Goal: Task Accomplishment & Management: Use online tool/utility

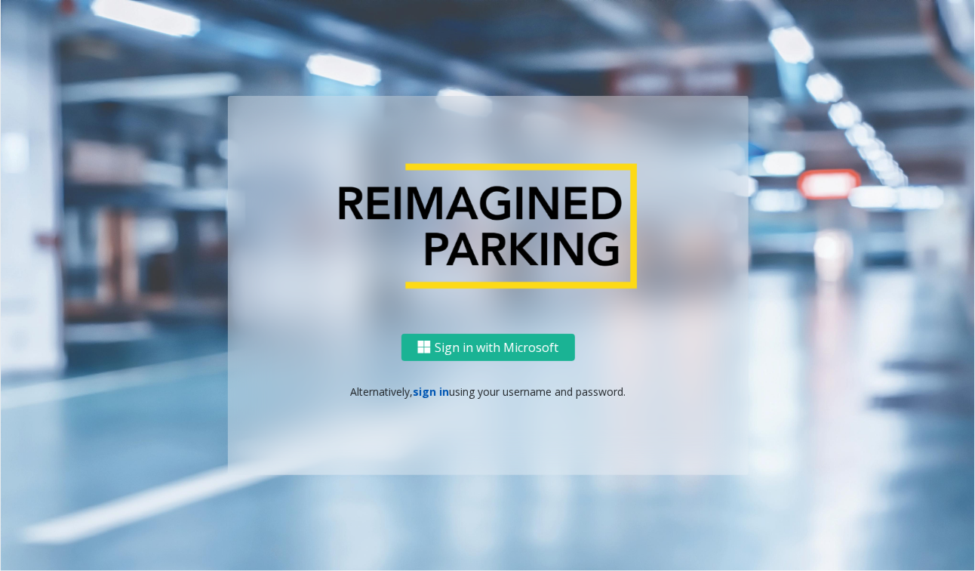
click at [428, 390] on link "sign in" at bounding box center [431, 391] width 36 height 14
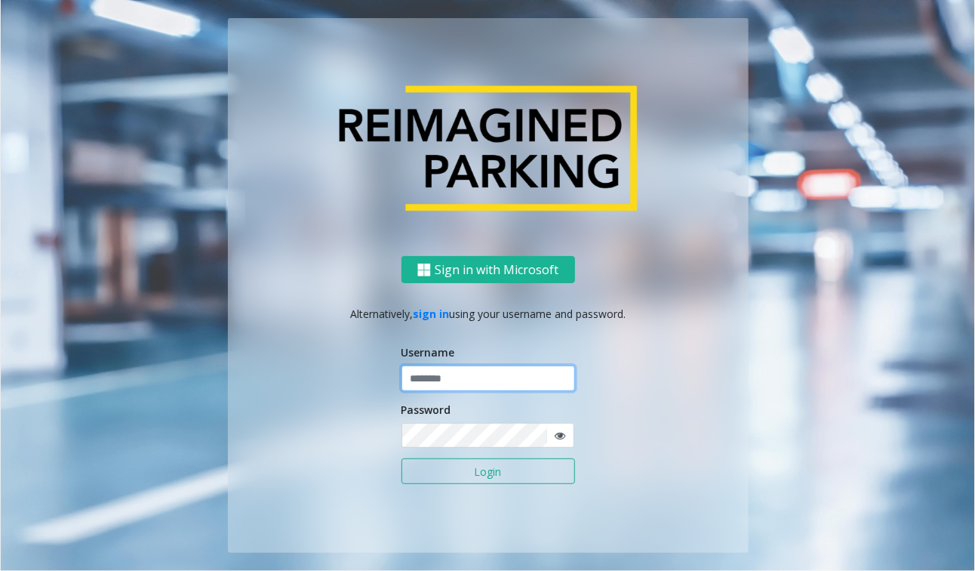
click at [430, 381] on input "text" at bounding box center [489, 378] width 174 height 26
type input "******"
click at [508, 460] on button "Login" at bounding box center [489, 471] width 174 height 26
click at [508, 470] on button "Login" at bounding box center [489, 471] width 174 height 26
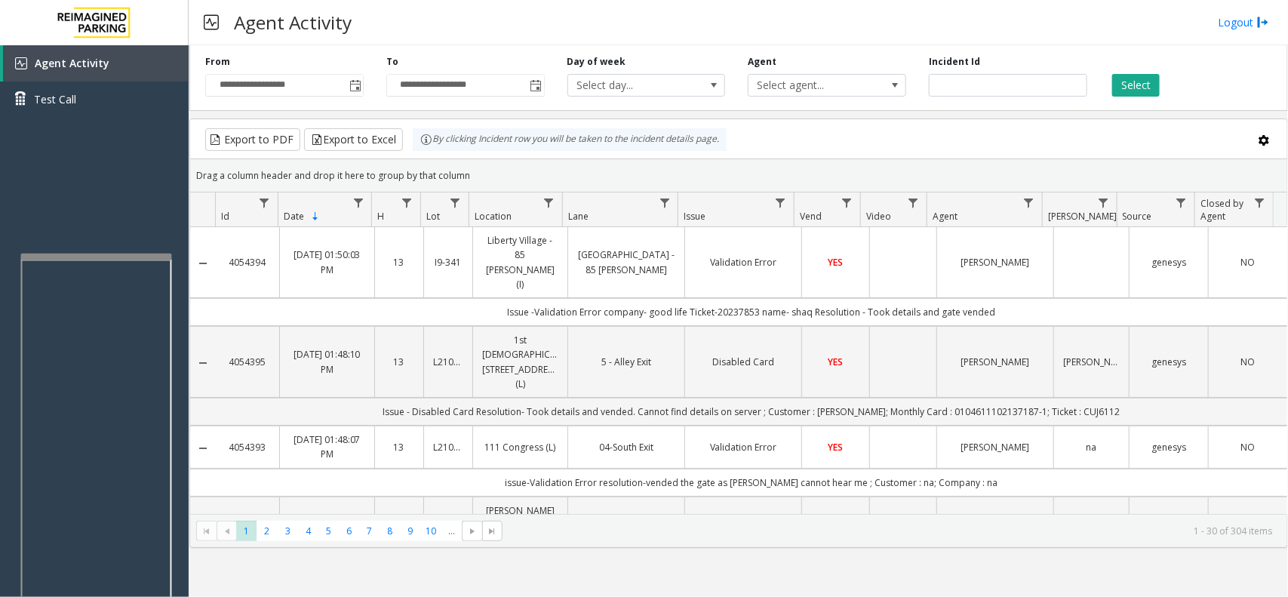
click at [79, 257] on div at bounding box center [96, 257] width 151 height 6
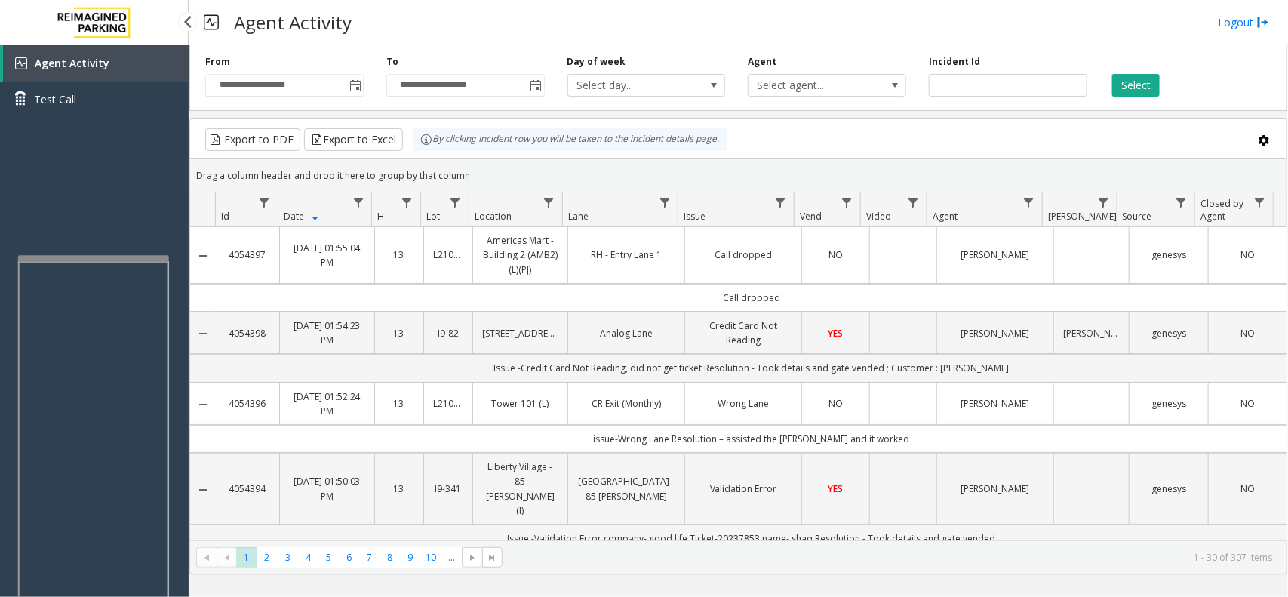
click at [137, 209] on div "Agent Activity Test Call" at bounding box center [94, 343] width 189 height 597
